Goal: Task Accomplishment & Management: Use online tool/utility

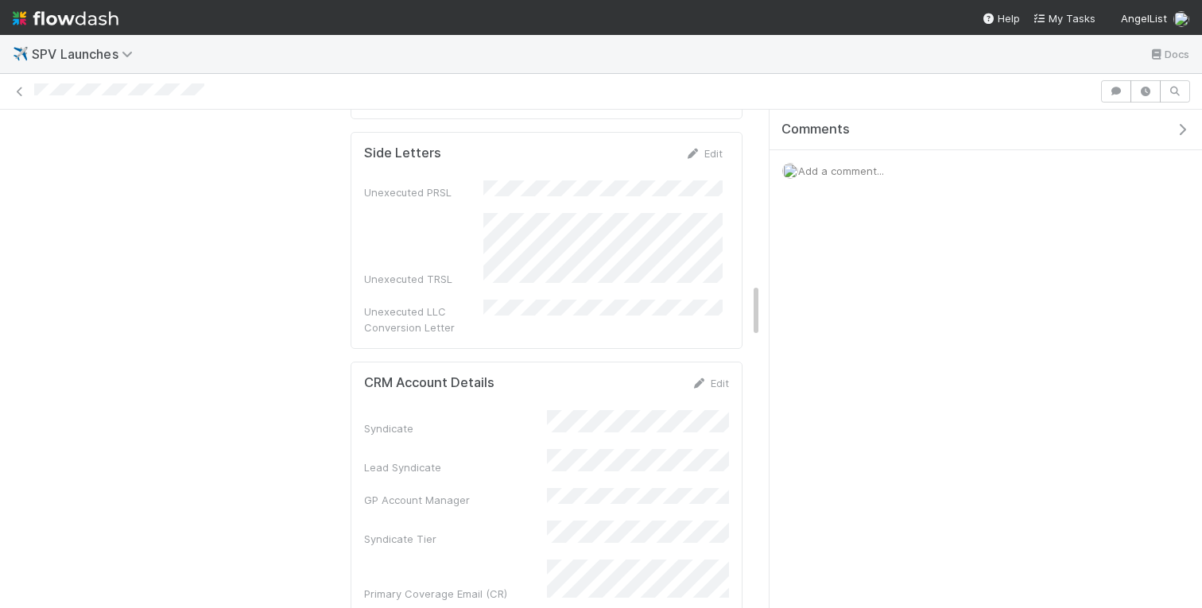
scroll to position [1367, 0]
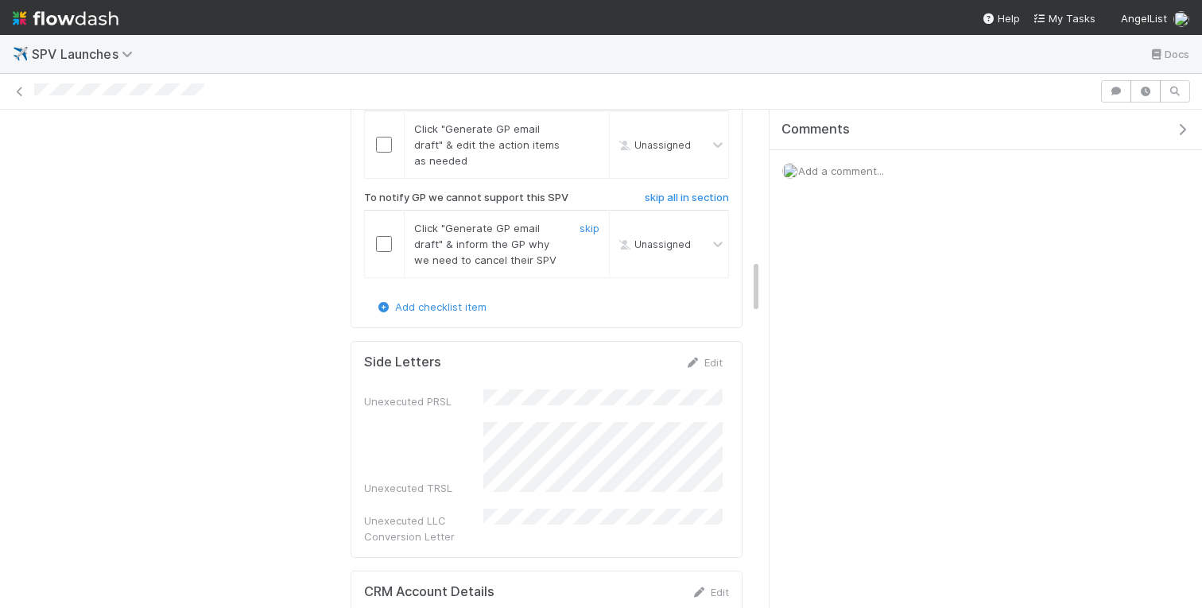
click at [386, 236] on input "checkbox" at bounding box center [384, 244] width 16 height 16
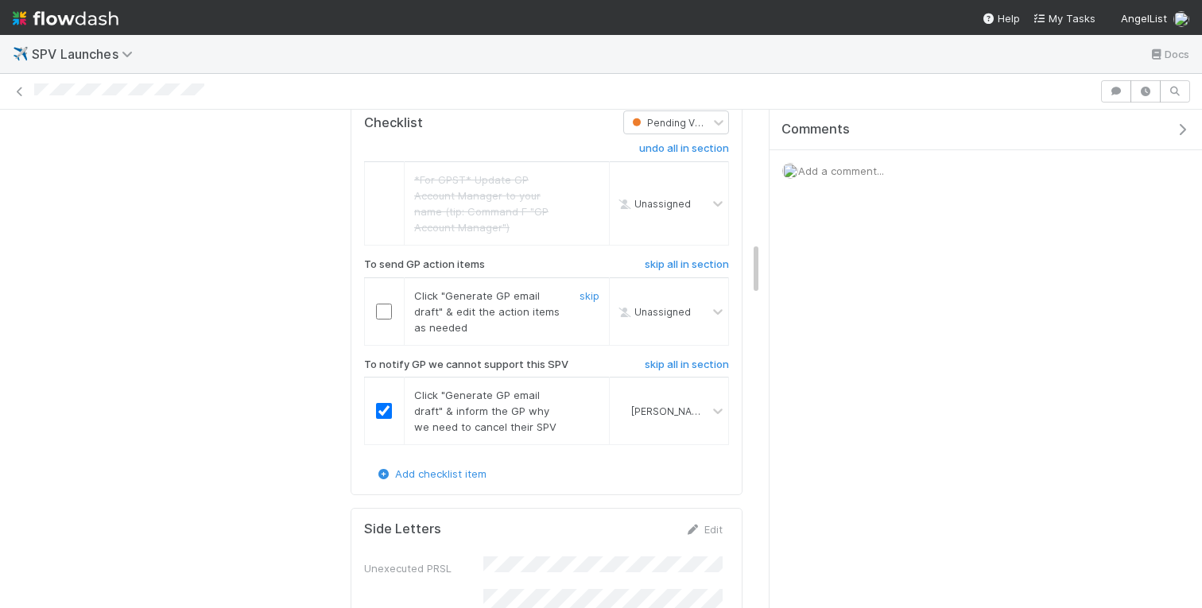
click at [386, 304] on input "checkbox" at bounding box center [384, 312] width 16 height 16
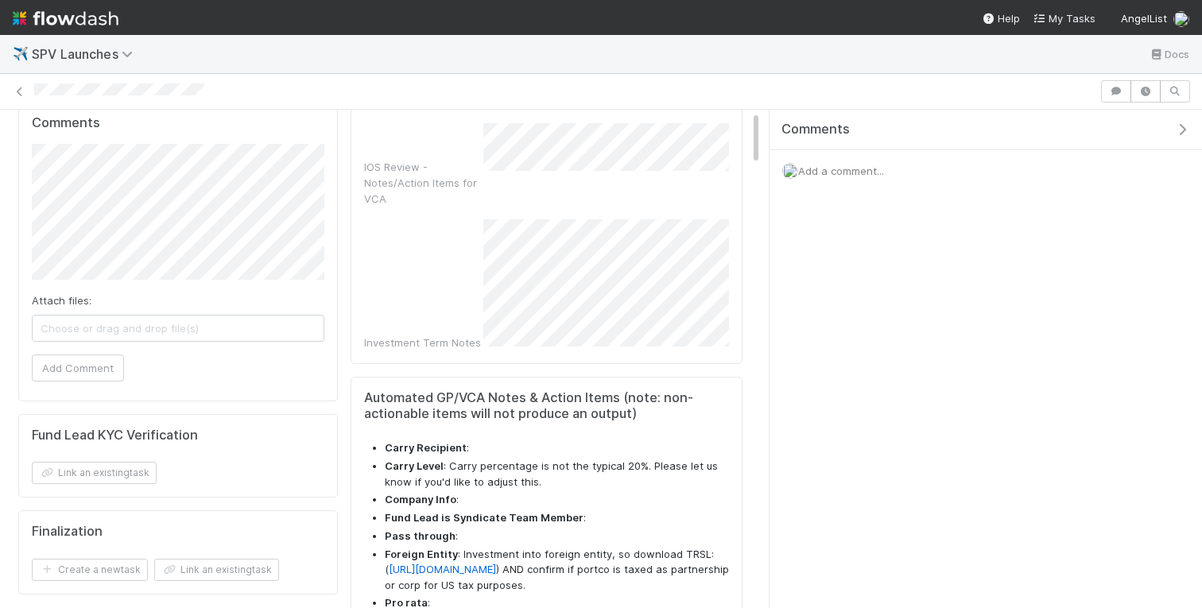
scroll to position [0, 0]
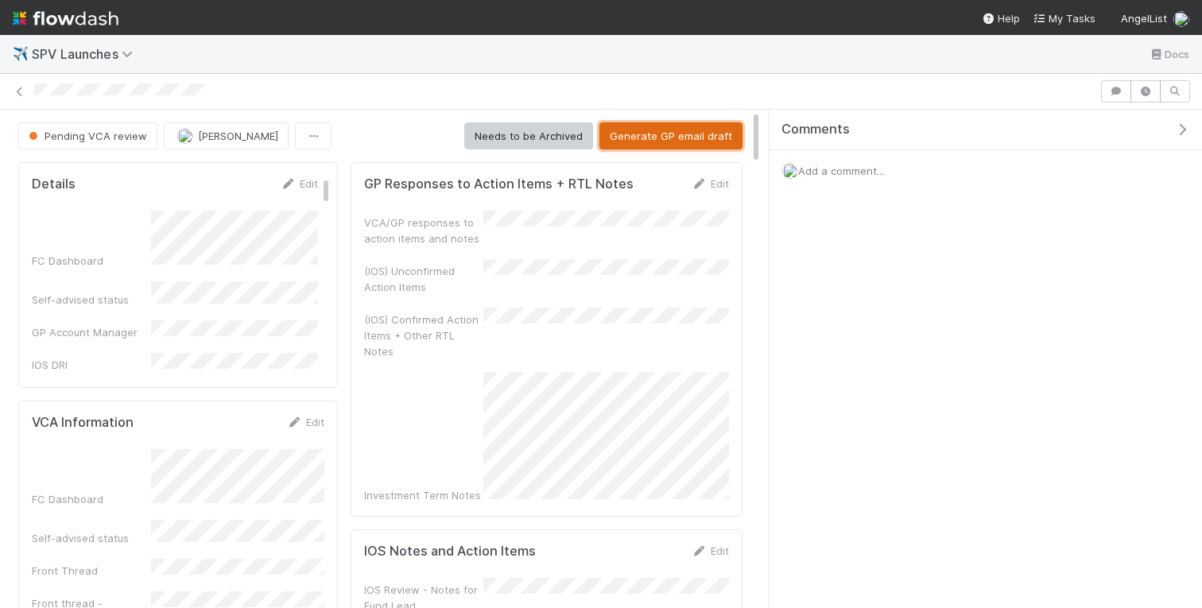
click at [669, 130] on button "Generate GP email draft" at bounding box center [670, 135] width 143 height 27
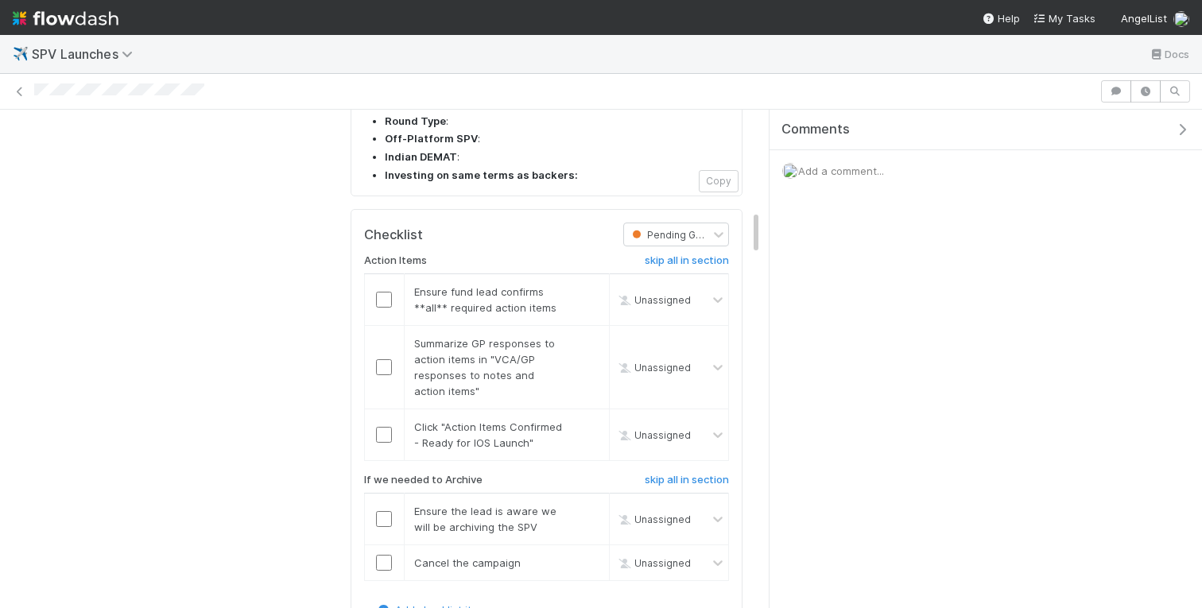
scroll to position [1091, 0]
click at [378, 289] on input "checkbox" at bounding box center [384, 297] width 16 height 16
click at [381, 356] on input "checkbox" at bounding box center [384, 364] width 16 height 16
click at [382, 424] on input "checkbox" at bounding box center [384, 432] width 16 height 16
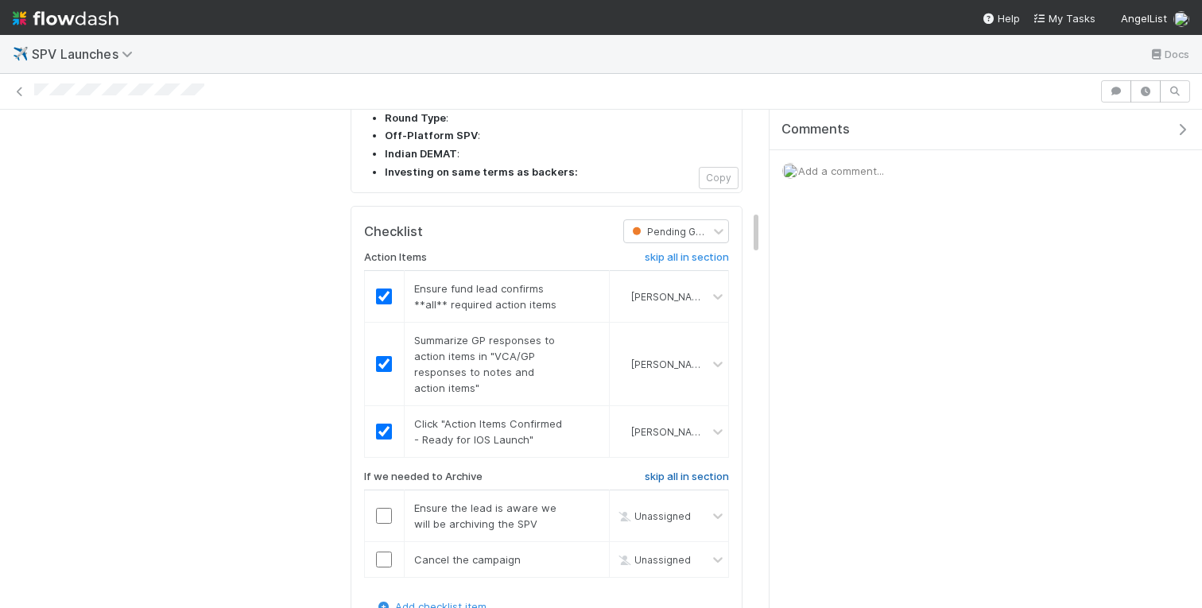
click at [684, 471] on h6 "skip all in section" at bounding box center [687, 477] width 84 height 13
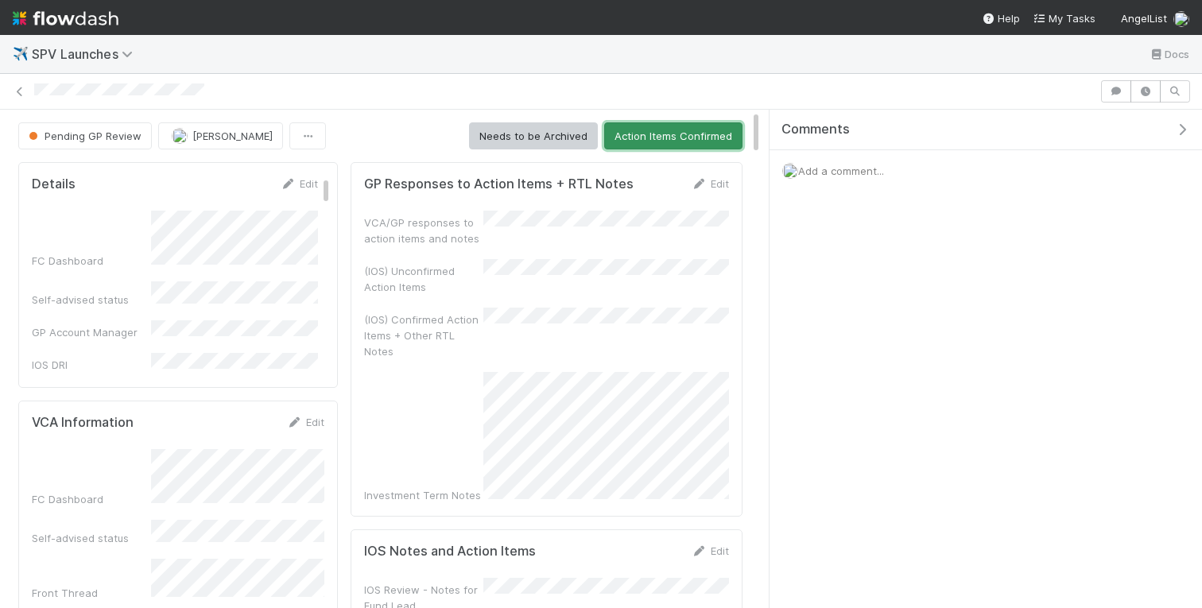
click at [670, 135] on button "Action Items Confirmed" at bounding box center [673, 135] width 138 height 27
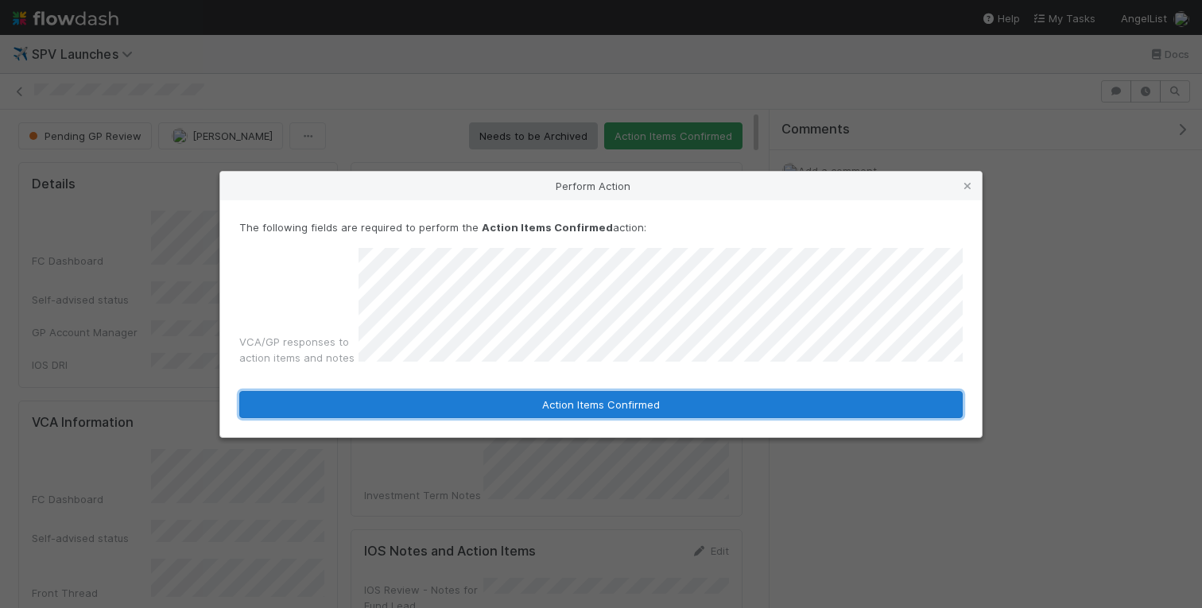
click at [547, 418] on button "Action Items Confirmed" at bounding box center [600, 404] width 723 height 27
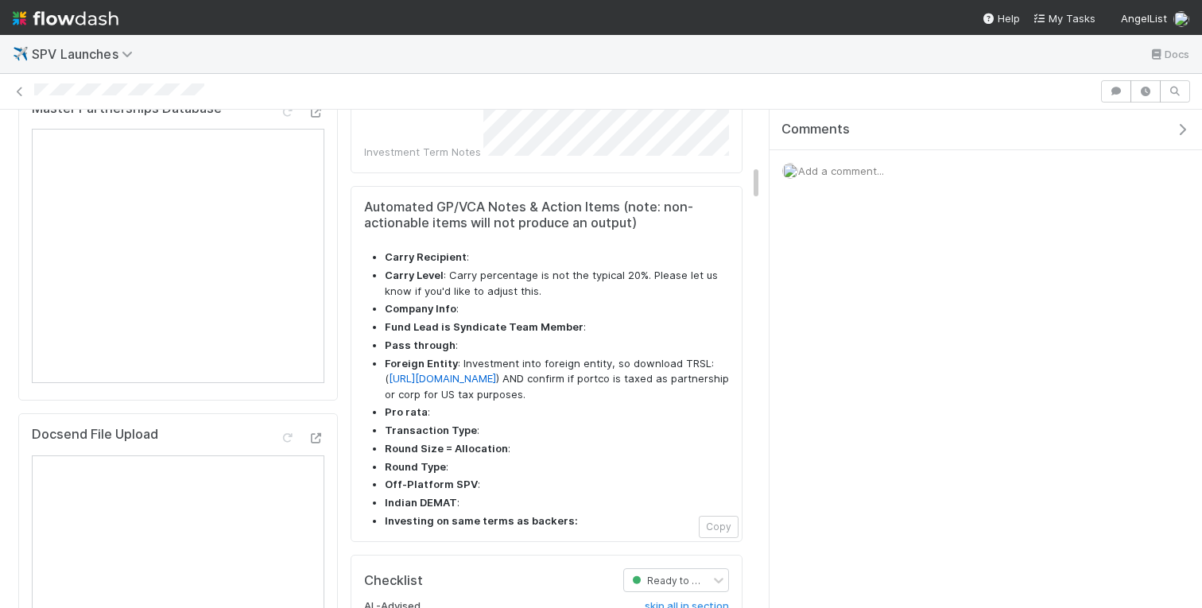
scroll to position [715, 0]
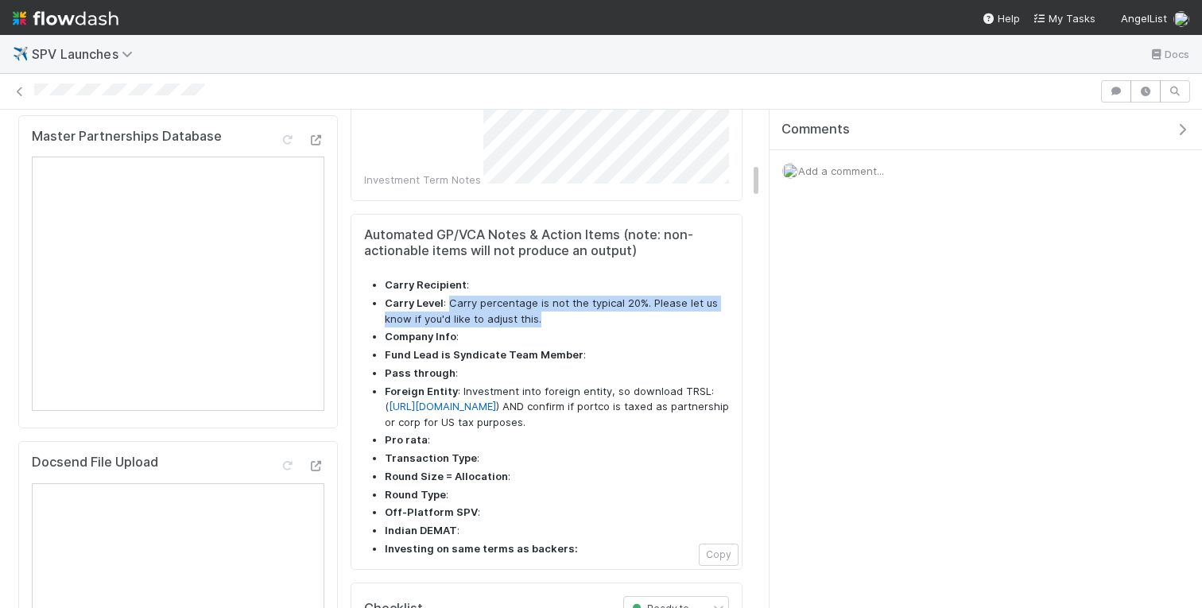
drag, startPoint x: 551, startPoint y: 257, endPoint x: 450, endPoint y: 240, distance: 102.3
click at [450, 296] on li "Carry Level : Carry percentage is not the typical 20%. Please let us know if yo…" at bounding box center [557, 311] width 344 height 31
copy li "Carry percentage is not the typical 20%. Please let us know if you'd like to ad…"
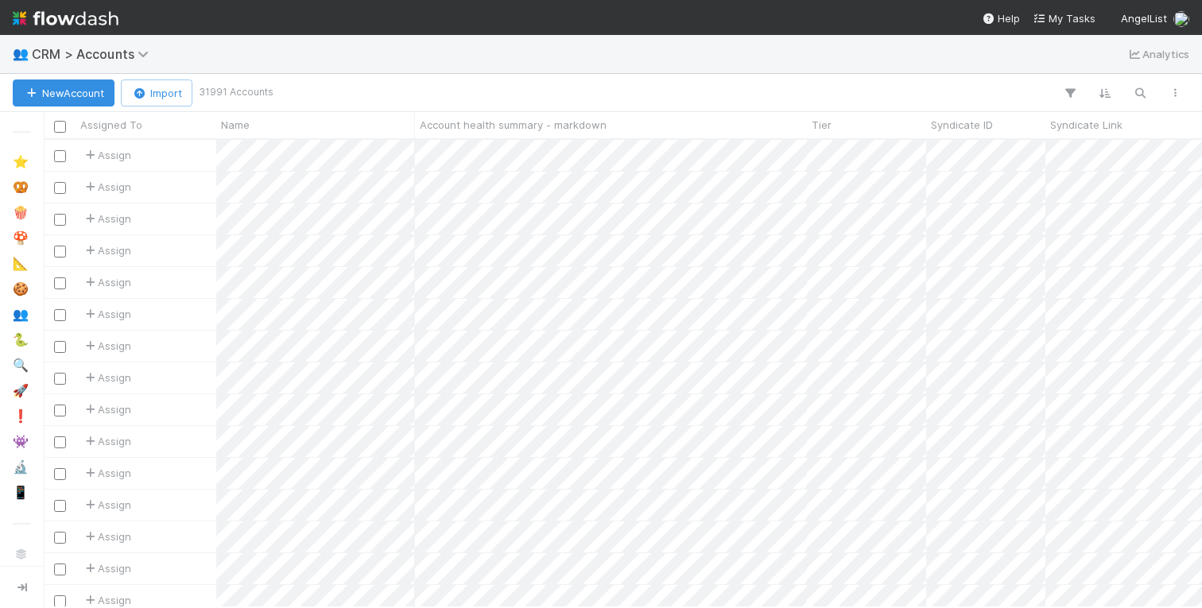
scroll to position [467, 1158]
click at [1139, 93] on icon "button" at bounding box center [1140, 93] width 16 height 14
type input "accomplice"
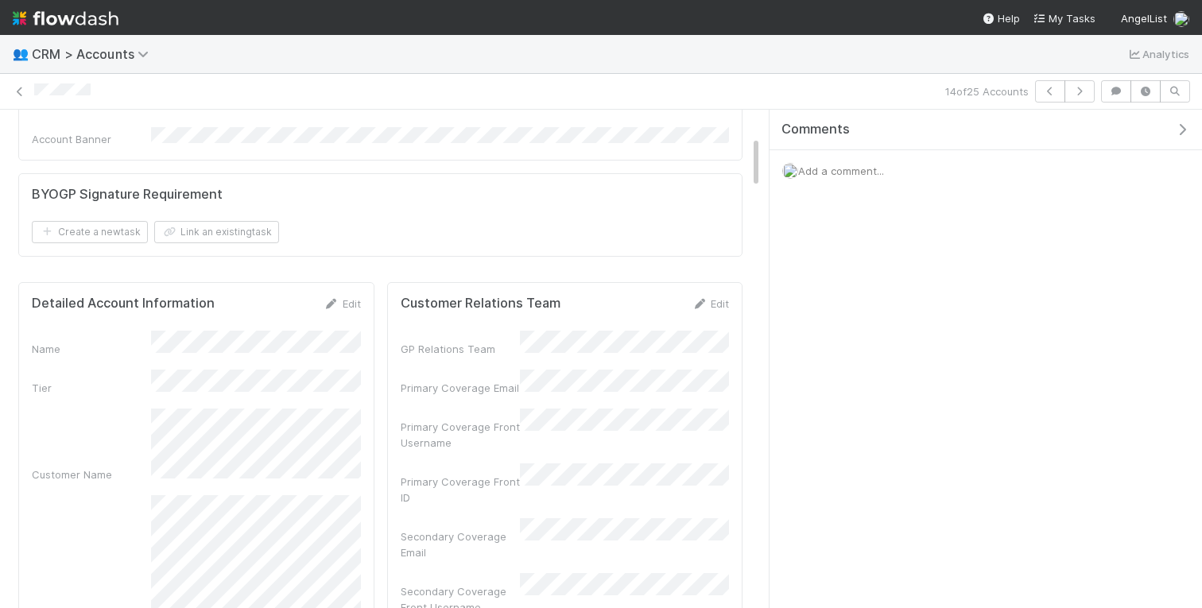
scroll to position [320, 0]
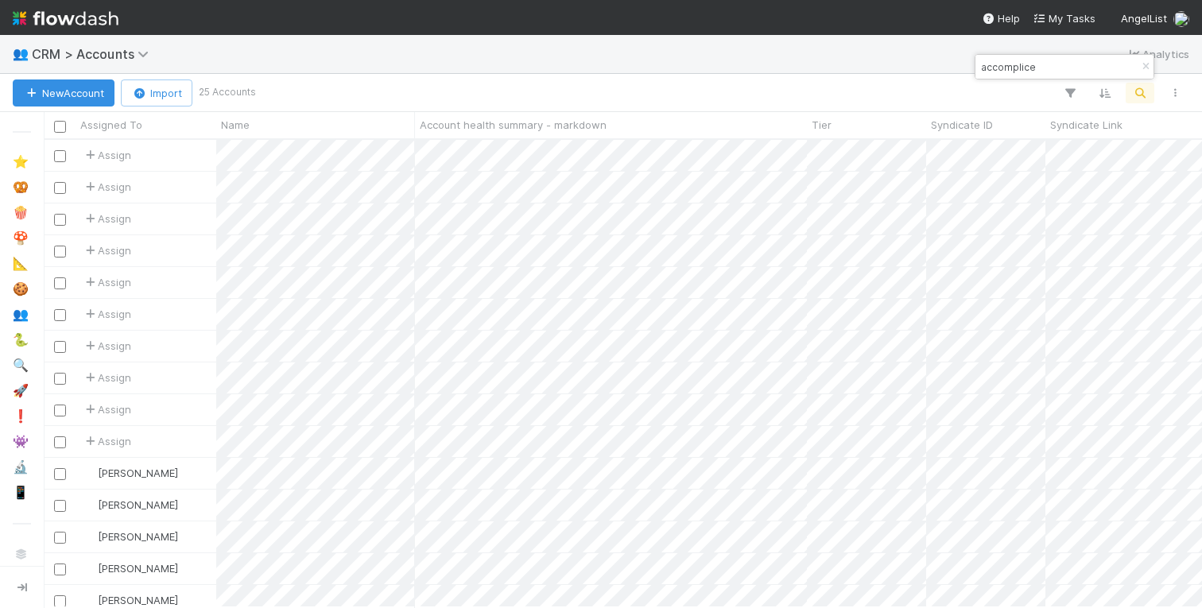
scroll to position [0, 1]
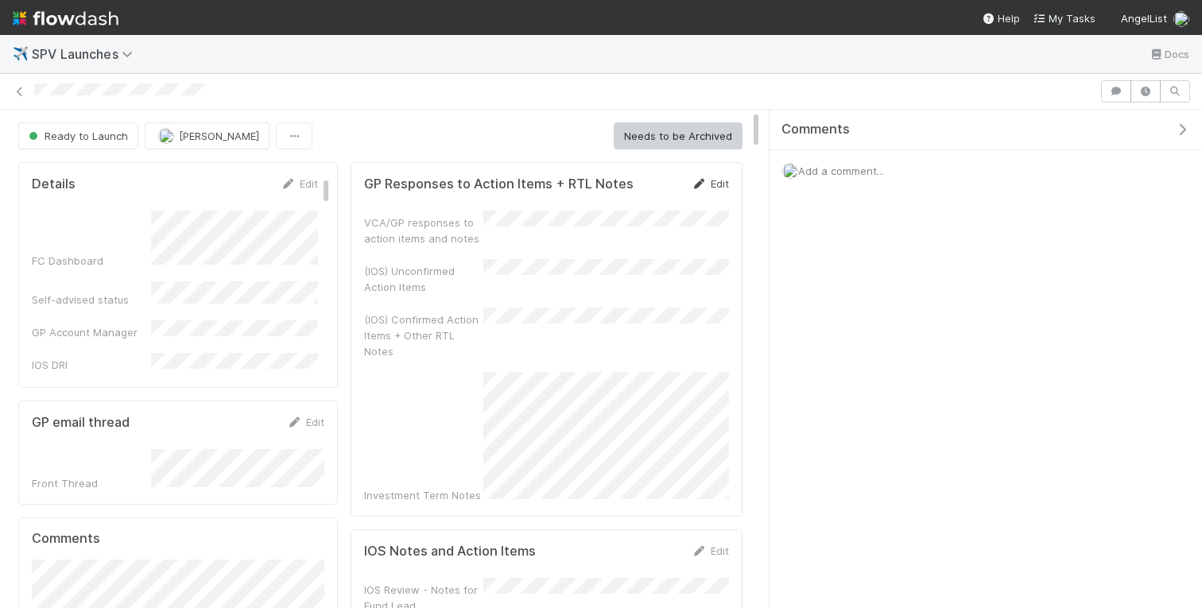
click at [723, 184] on link "Edit" at bounding box center [710, 183] width 37 height 13
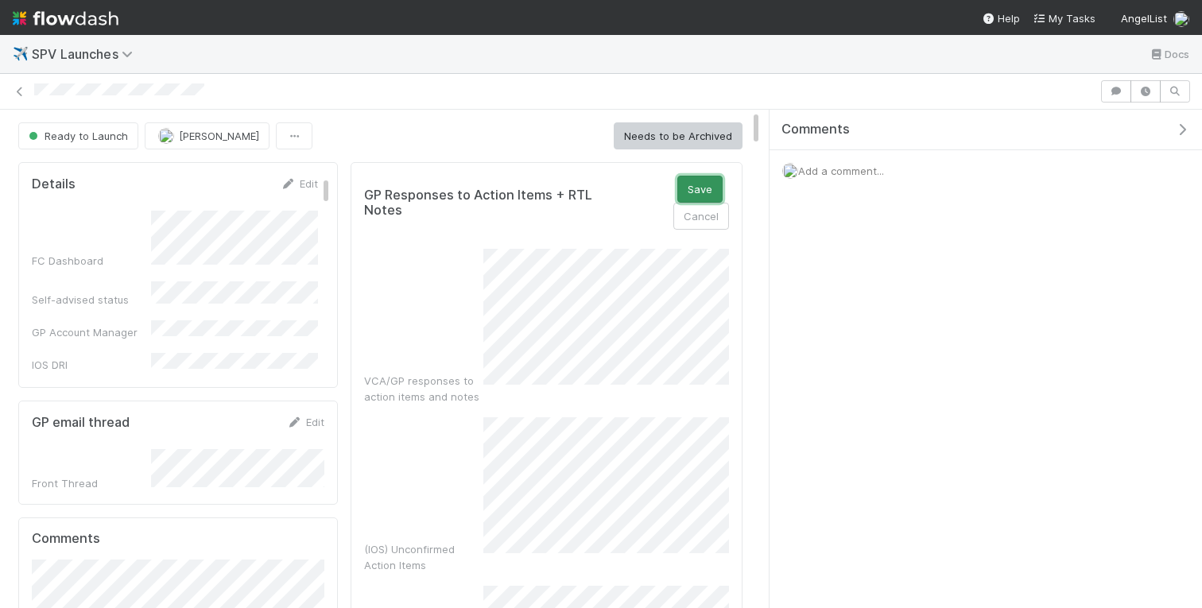
click at [707, 196] on button "Save" at bounding box center [699, 189] width 45 height 27
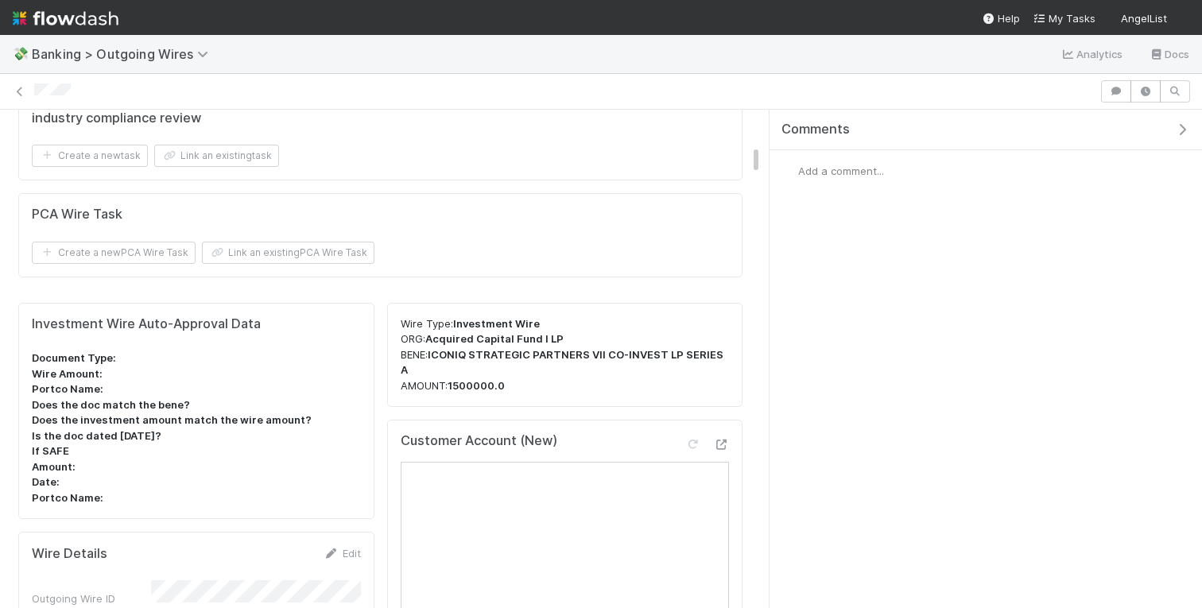
scroll to position [1763, 0]
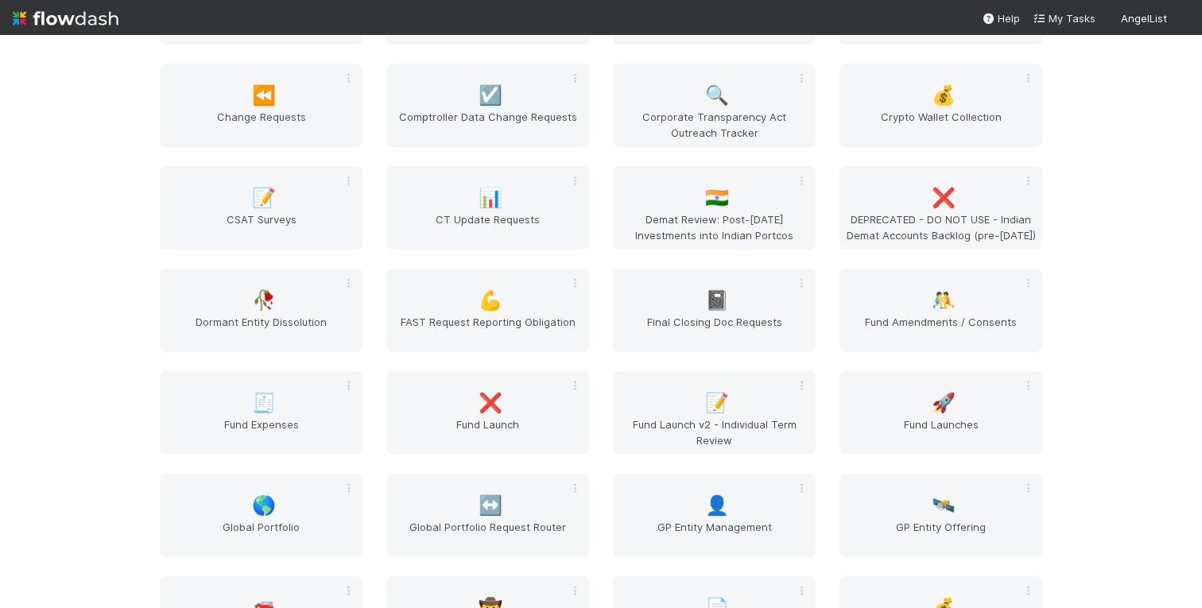
scroll to position [2692, 0]
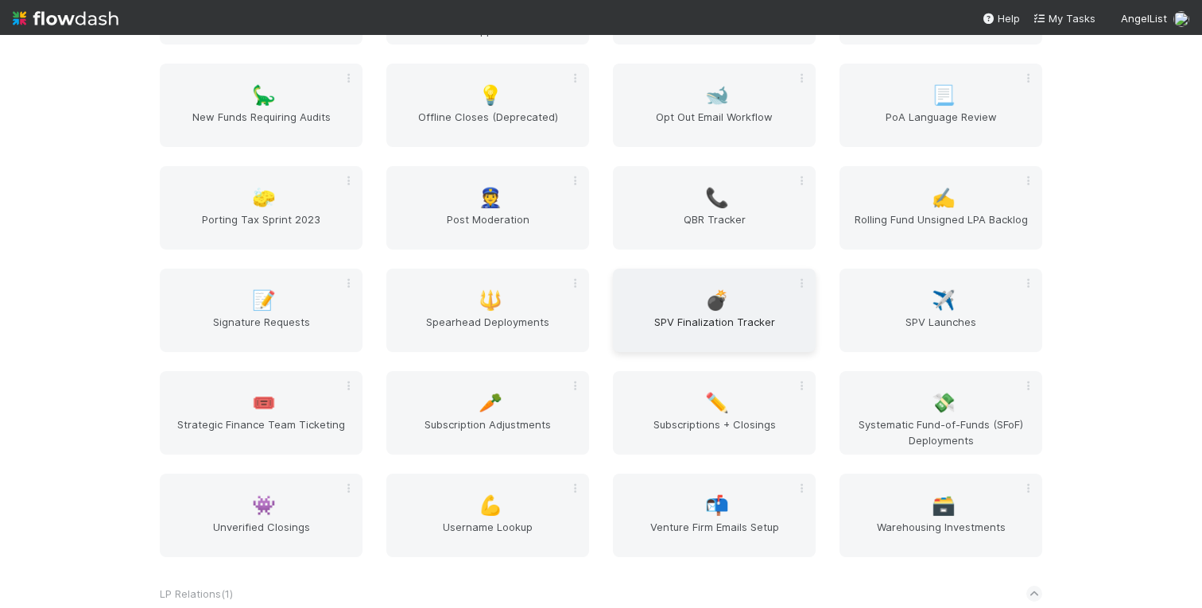
click at [670, 320] on span "SPV Finalization Tracker" at bounding box center [714, 330] width 190 height 32
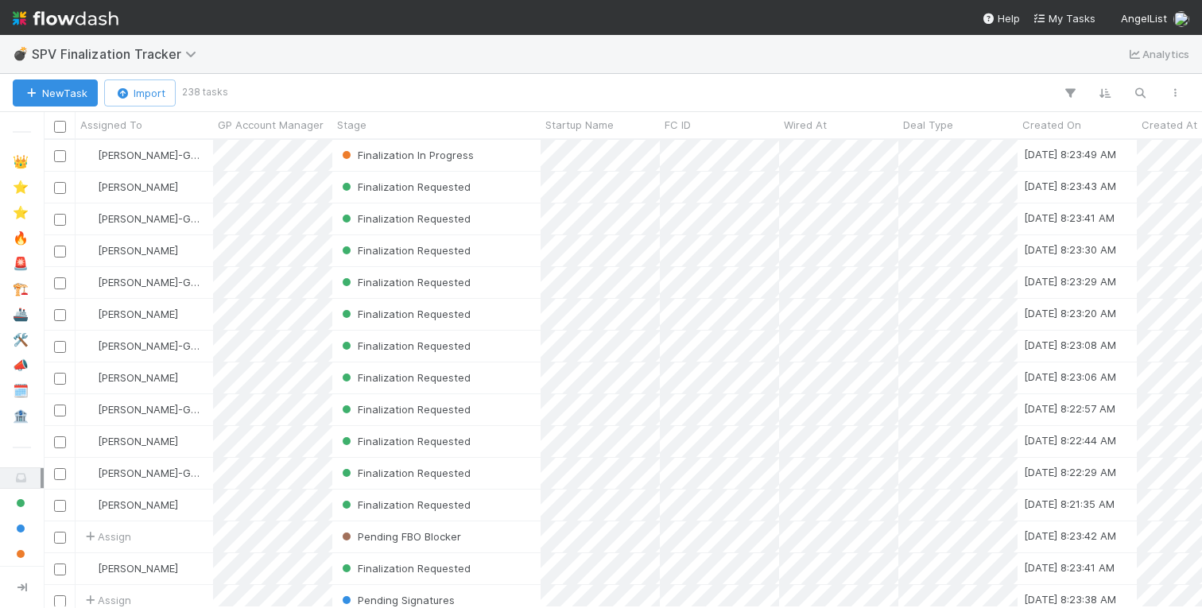
scroll to position [0, 1]
click at [1135, 92] on icon "button" at bounding box center [1140, 93] width 16 height 14
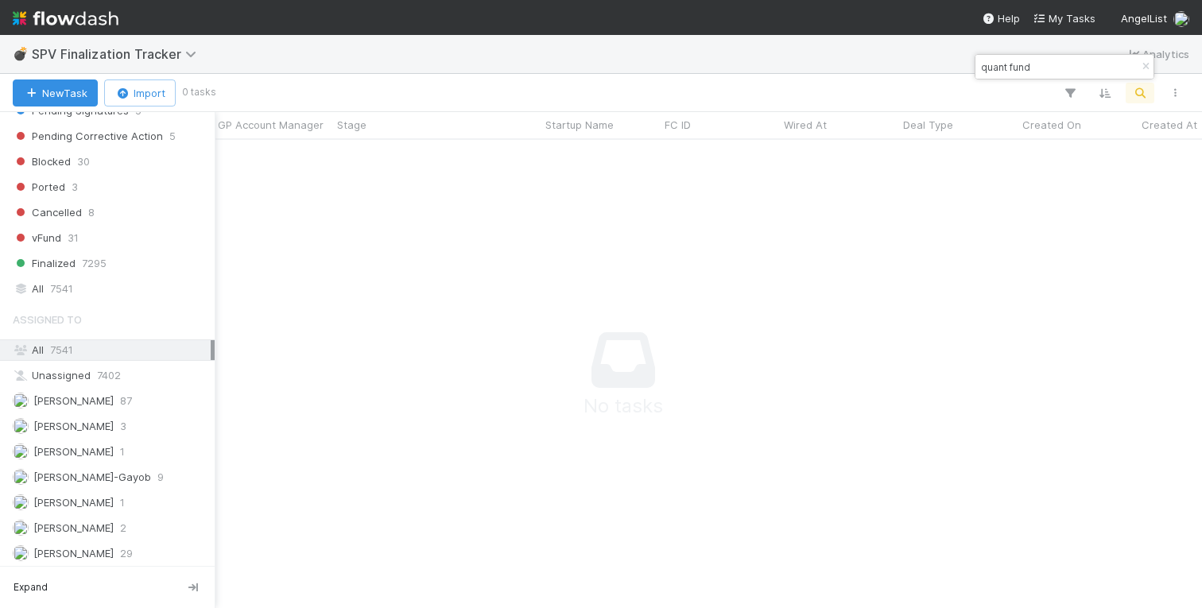
scroll to position [583, 0]
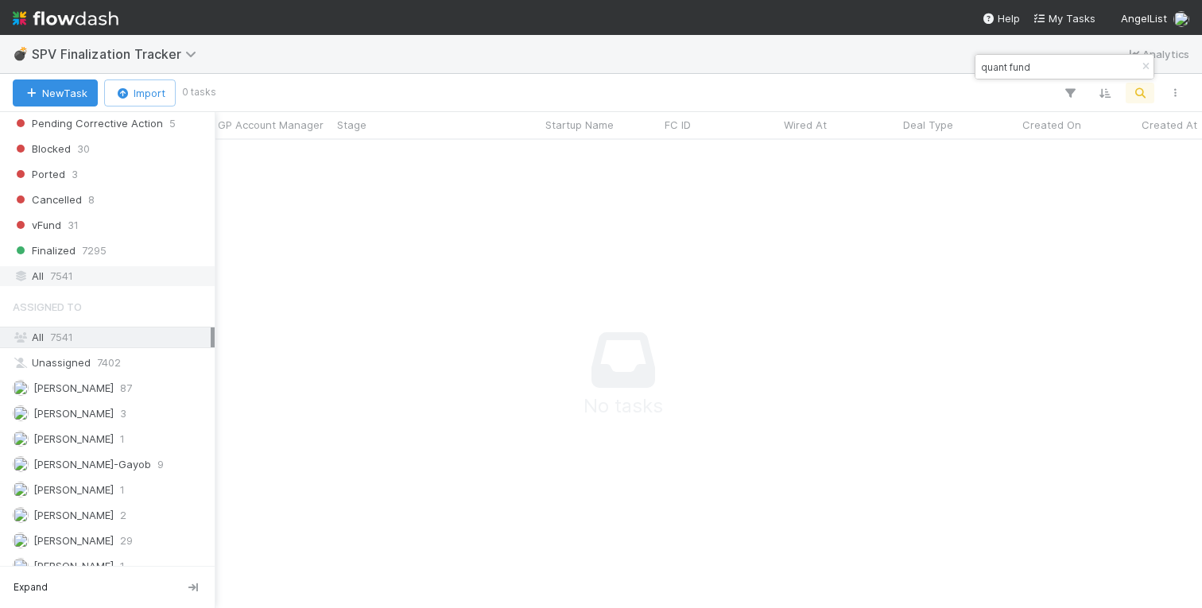
click at [78, 272] on div "All 7541" at bounding box center [112, 276] width 198 height 20
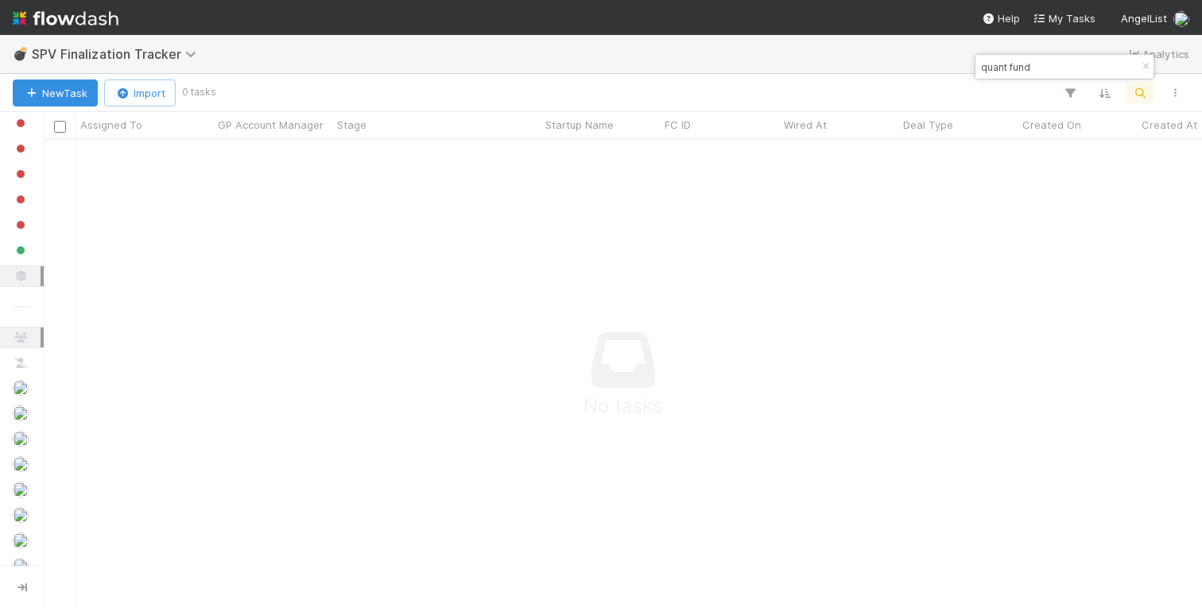
click at [1030, 70] on input "quant fund" at bounding box center [1057, 66] width 159 height 19
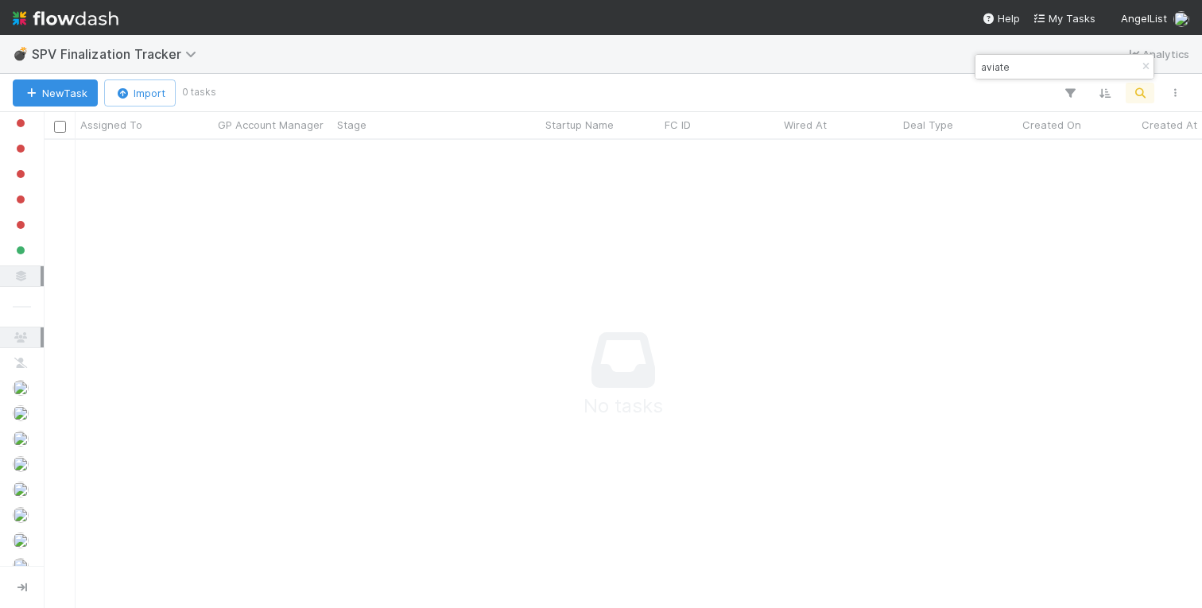
type input "aviate"
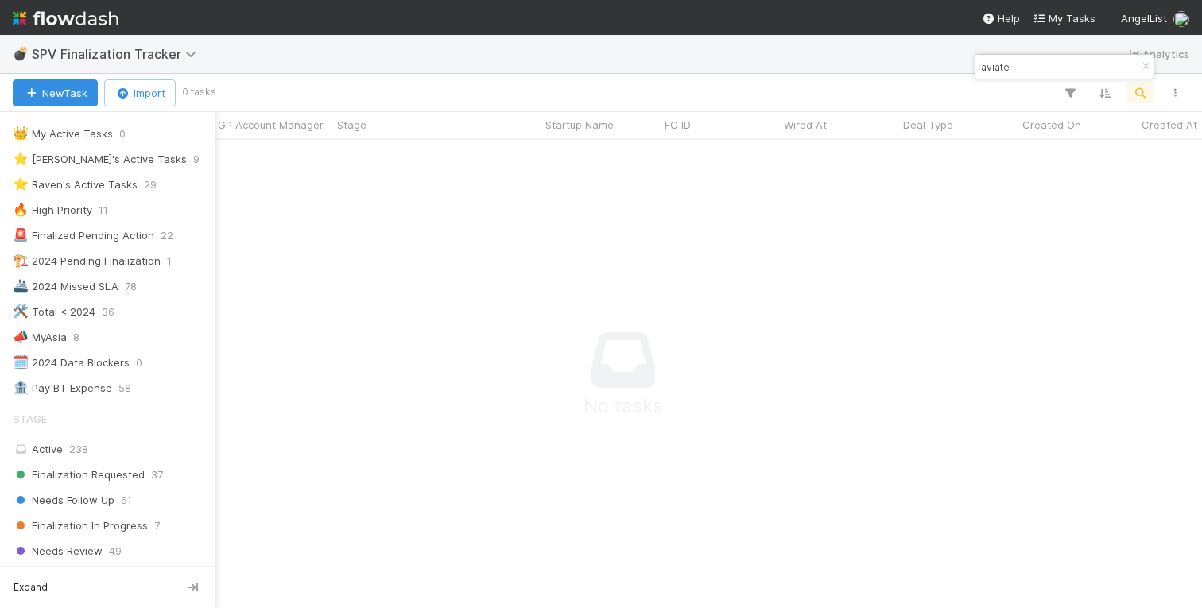
scroll to position [0, 0]
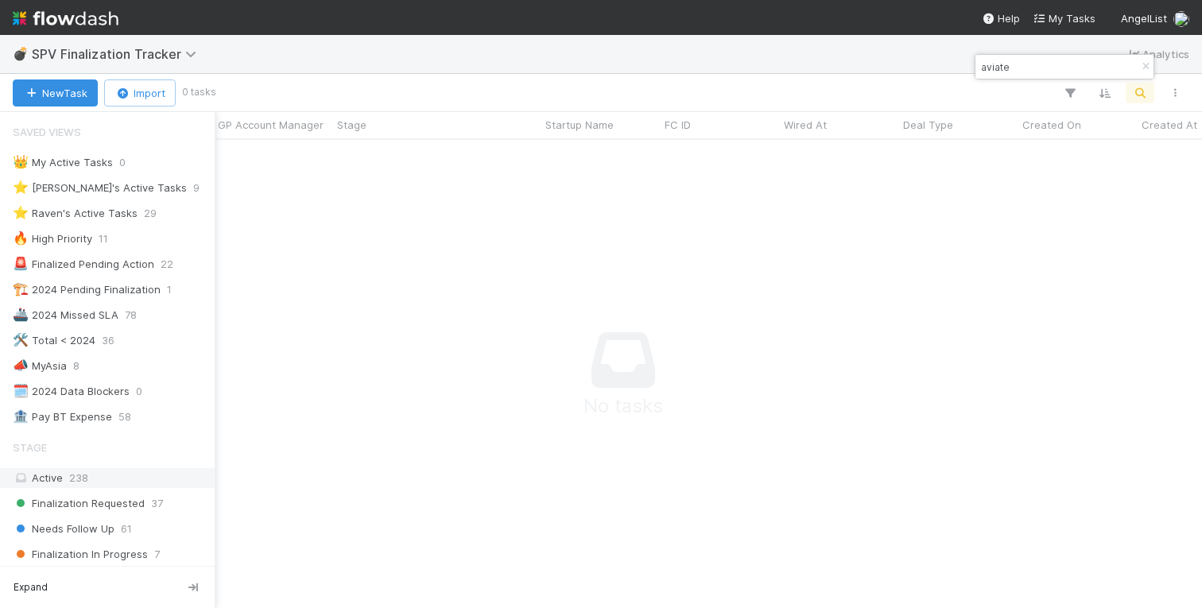
click at [26, 475] on icon at bounding box center [21, 478] width 16 height 10
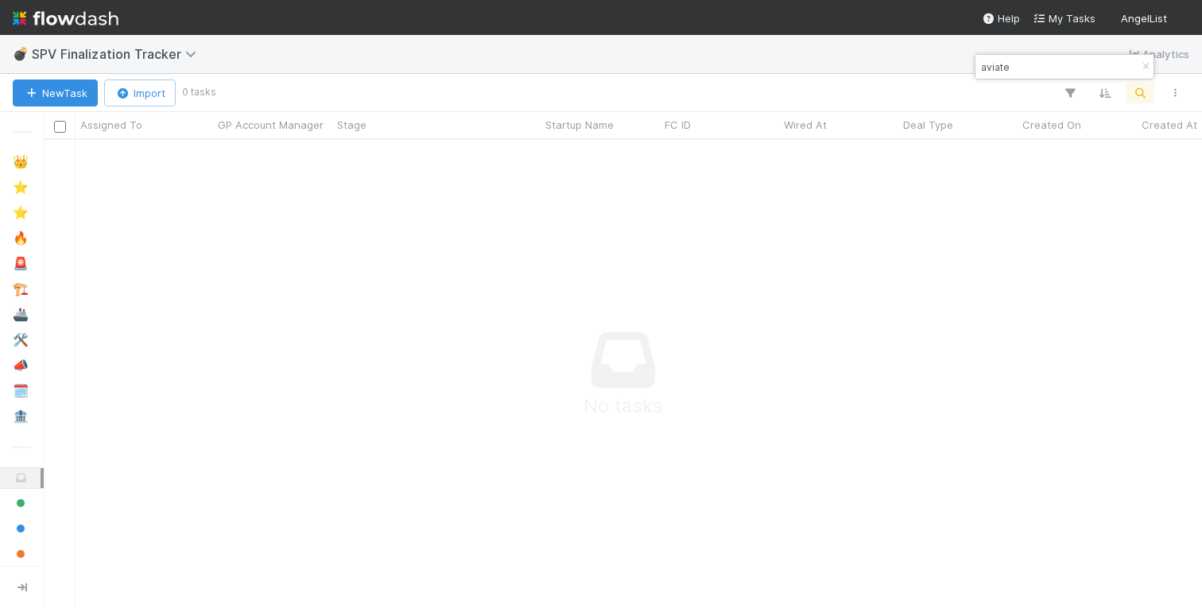
scroll to position [0, 1]
click at [1145, 65] on icon "button" at bounding box center [1145, 67] width 16 height 10
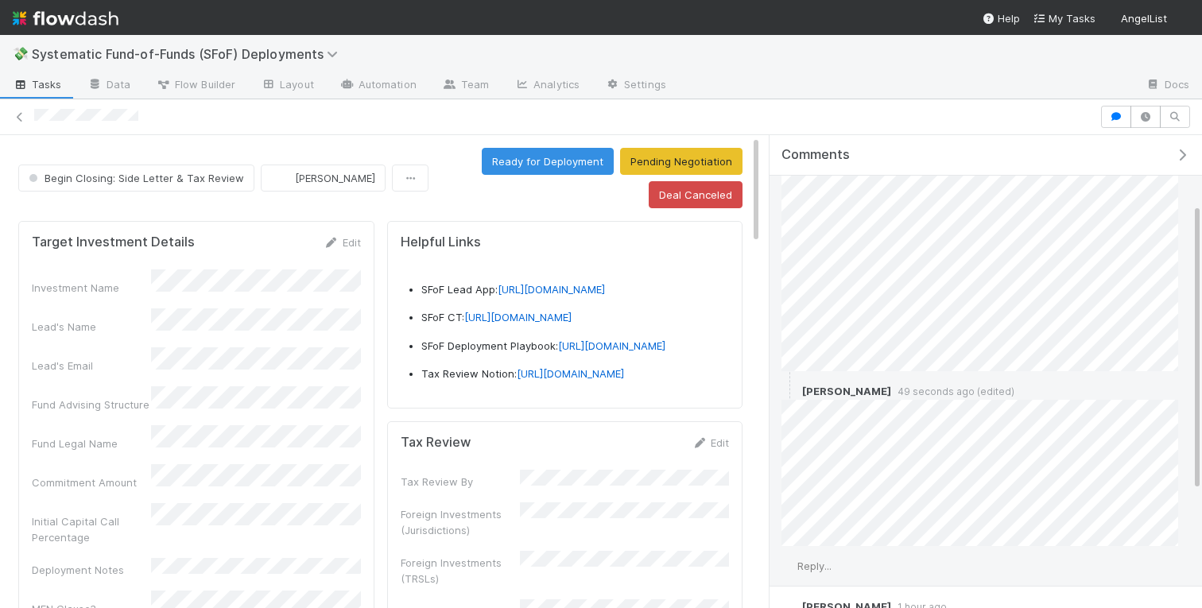
scroll to position [116, 0]
click at [825, 559] on span "Reply..." at bounding box center [814, 562] width 34 height 13
click at [828, 564] on button "Add Reply" at bounding box center [835, 557] width 71 height 27
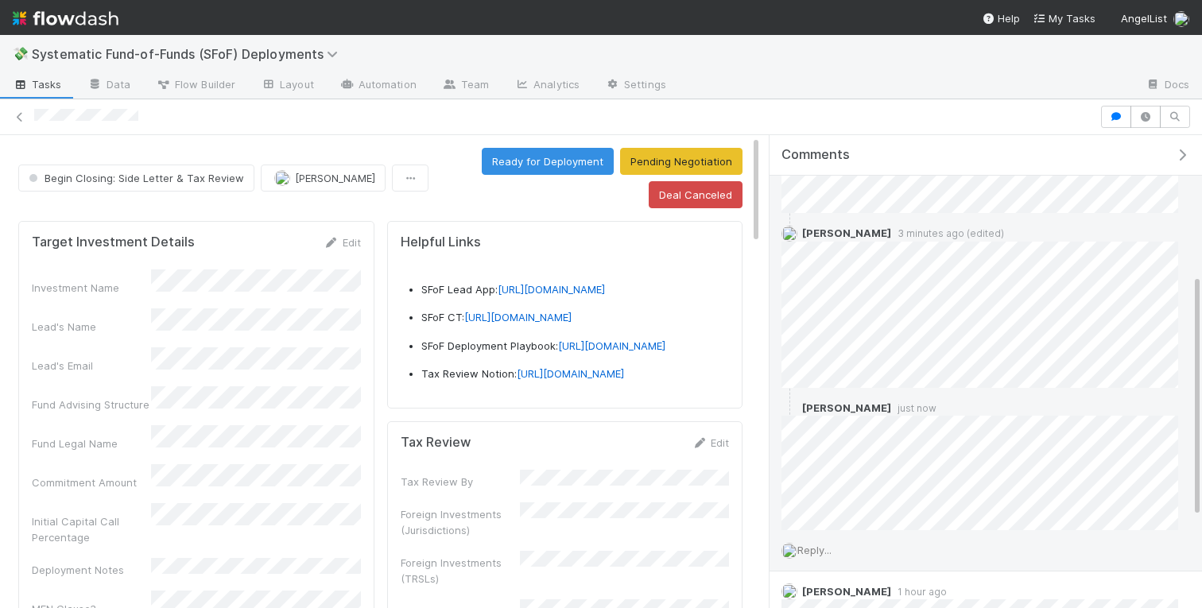
scroll to position [0, 0]
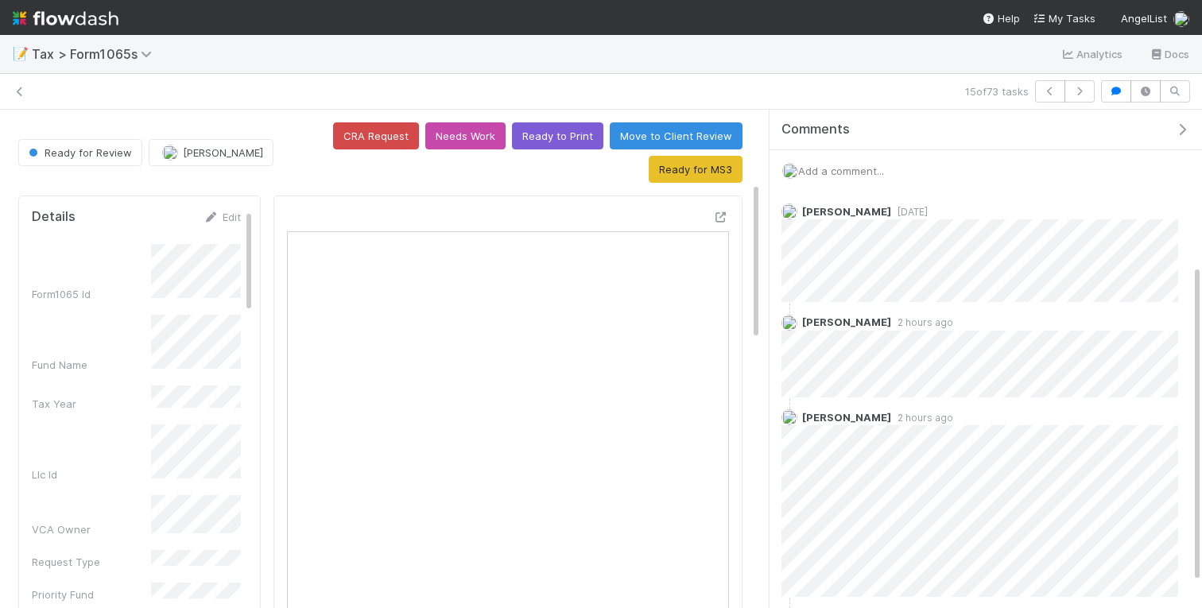
scroll to position [242, 0]
